Goal: Consume media (video, audio): Browse casually

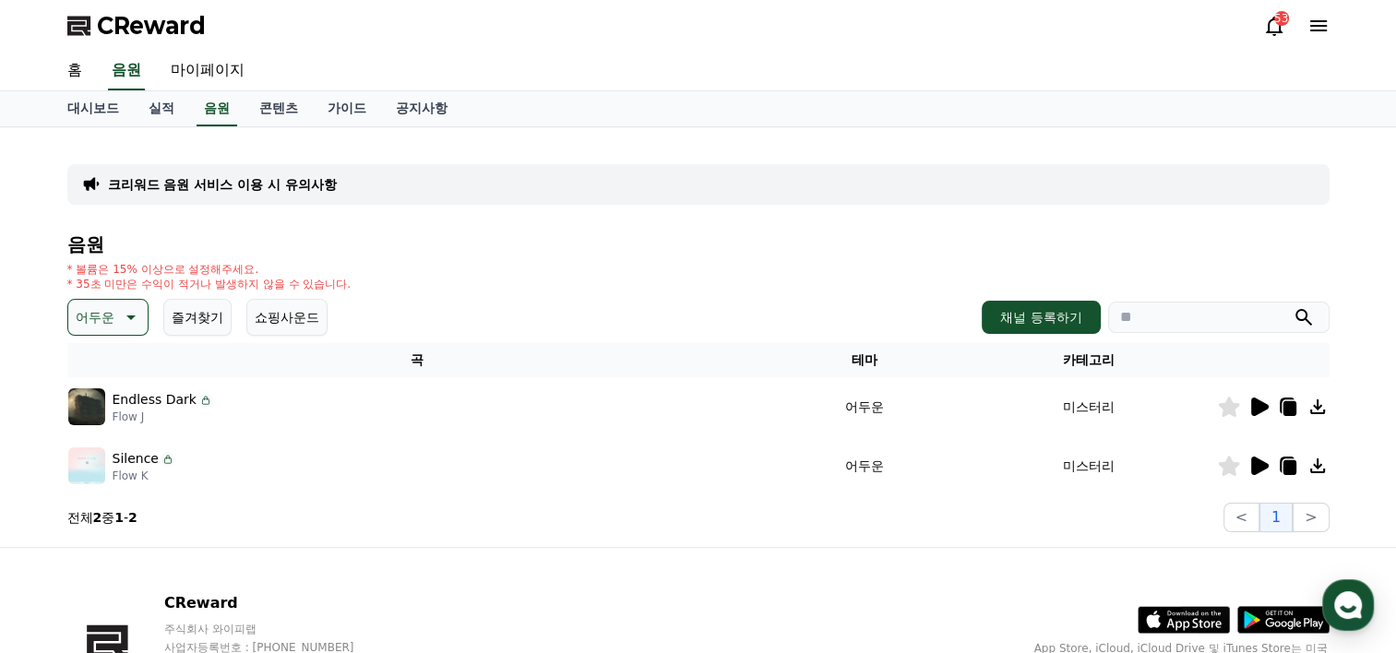
click at [1256, 455] on icon at bounding box center [1258, 466] width 22 height 22
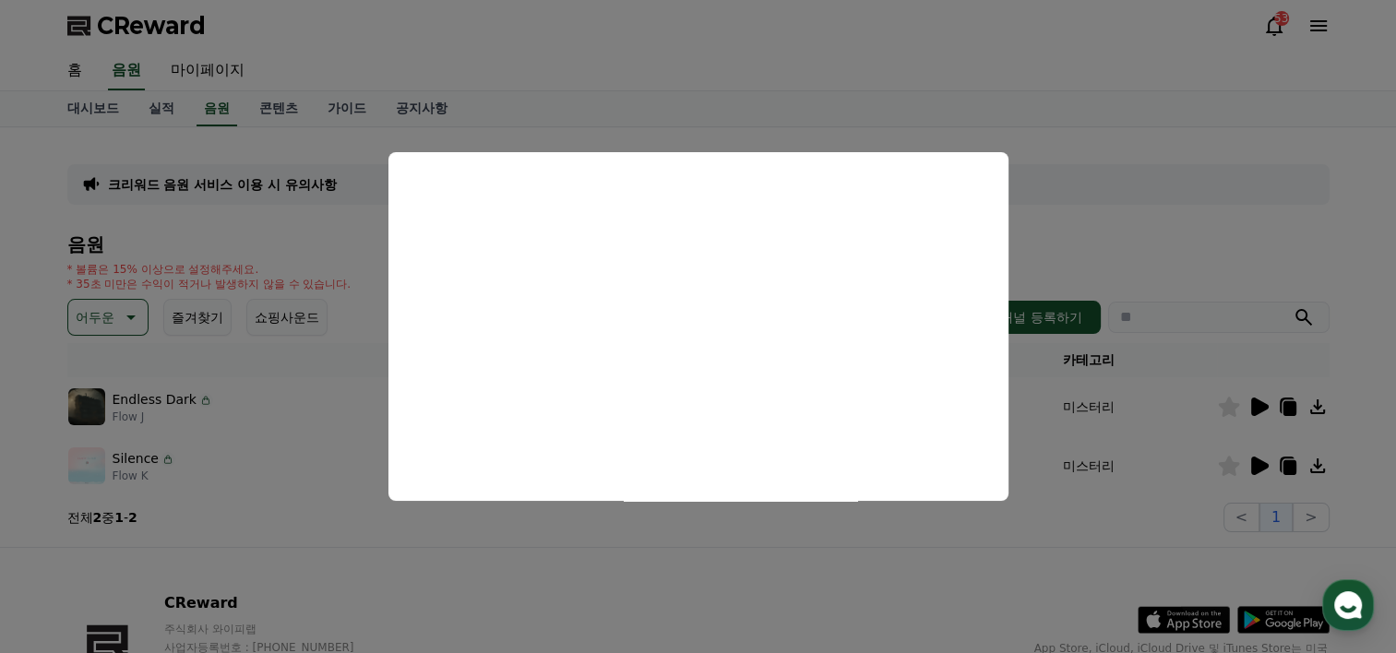
click at [1041, 545] on button "close modal" at bounding box center [698, 326] width 1396 height 653
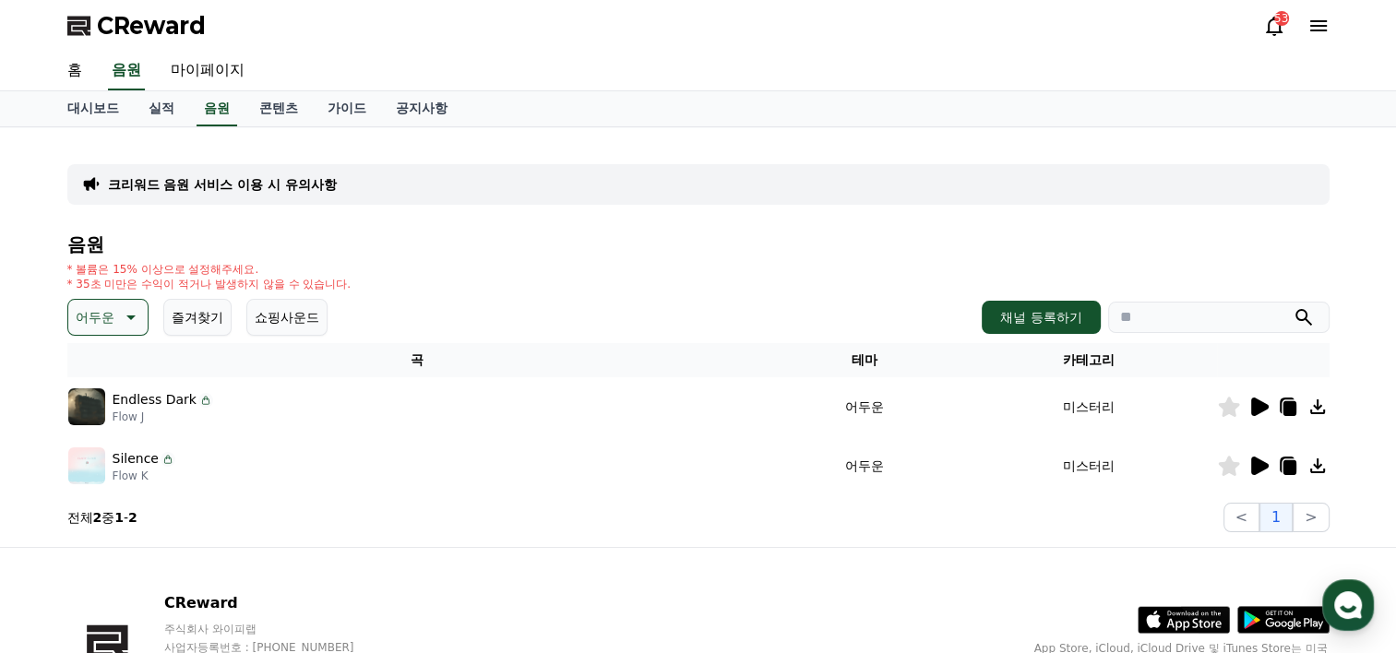
click at [1288, 408] on icon at bounding box center [1288, 408] width 13 height 15
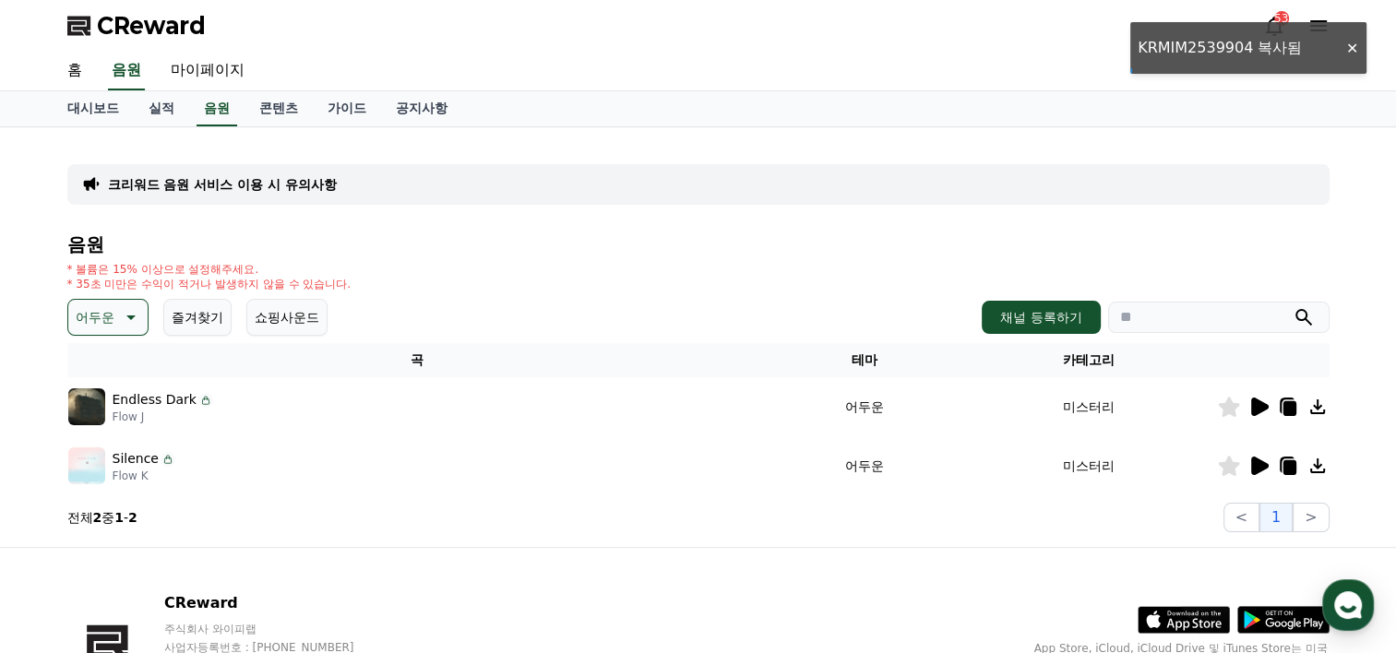
click at [1254, 404] on icon at bounding box center [1260, 407] width 18 height 18
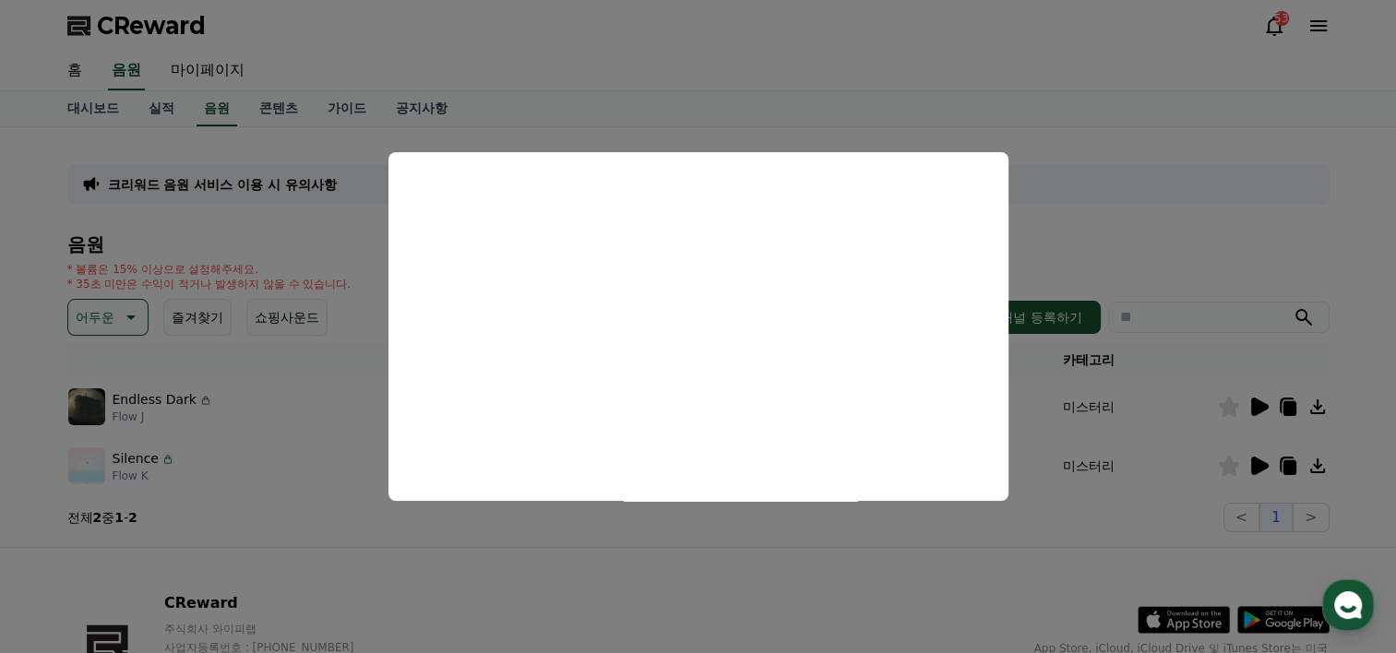
click at [755, 535] on button "close modal" at bounding box center [698, 326] width 1396 height 653
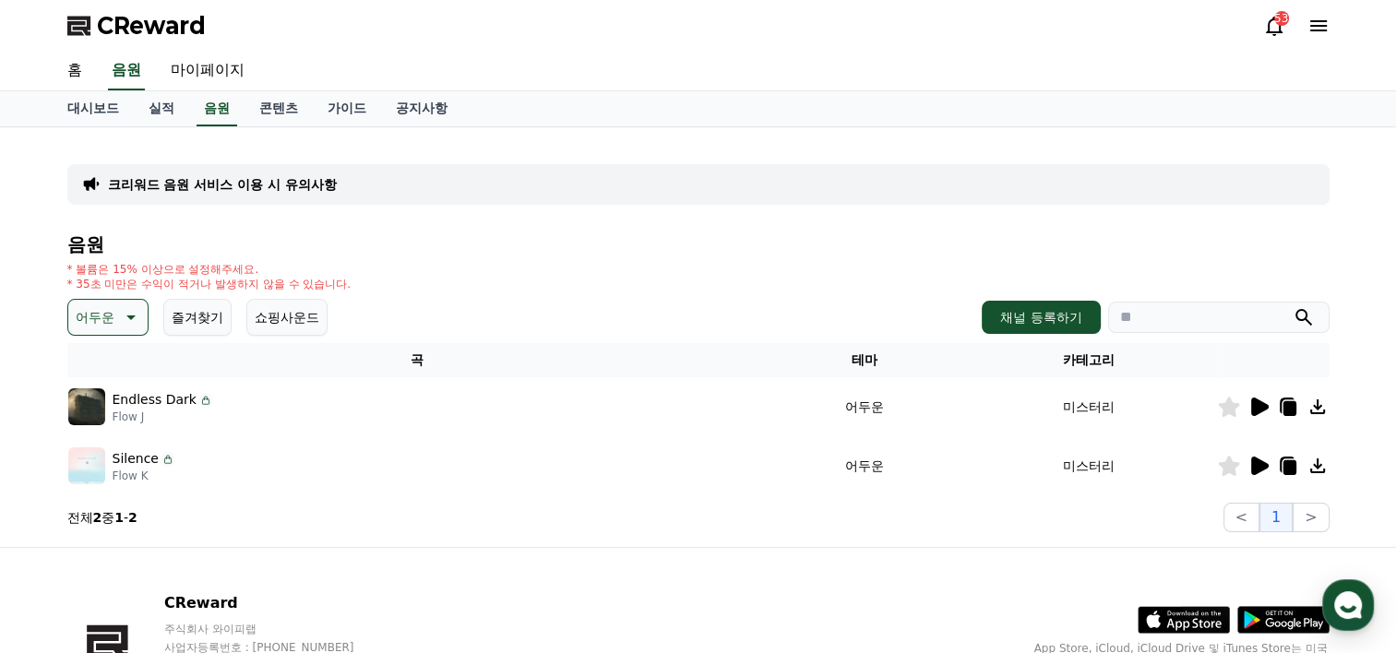
click at [1289, 468] on icon at bounding box center [1288, 467] width 13 height 15
click at [1287, 466] on icon at bounding box center [1288, 467] width 13 height 15
click at [1288, 468] on icon at bounding box center [1288, 467] width 13 height 15
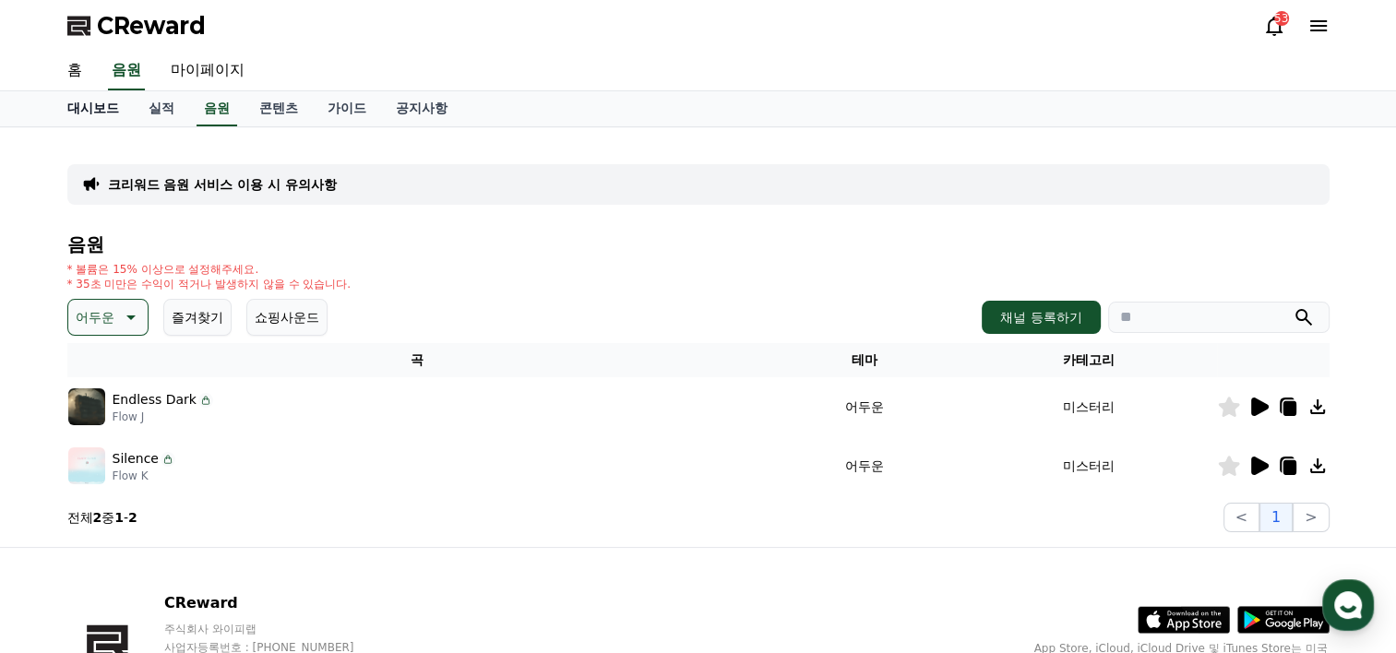
click at [106, 101] on link "대시보드" at bounding box center [93, 108] width 81 height 35
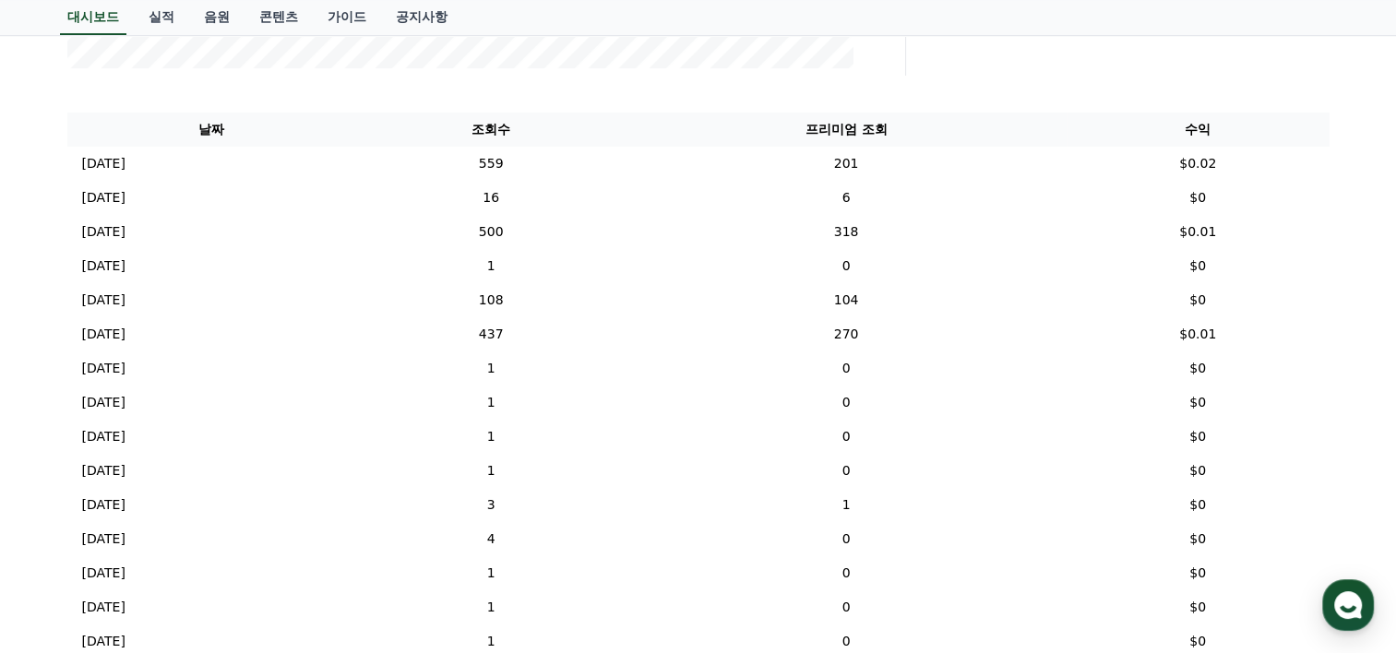
scroll to position [646, 0]
